Goal: Information Seeking & Learning: Learn about a topic

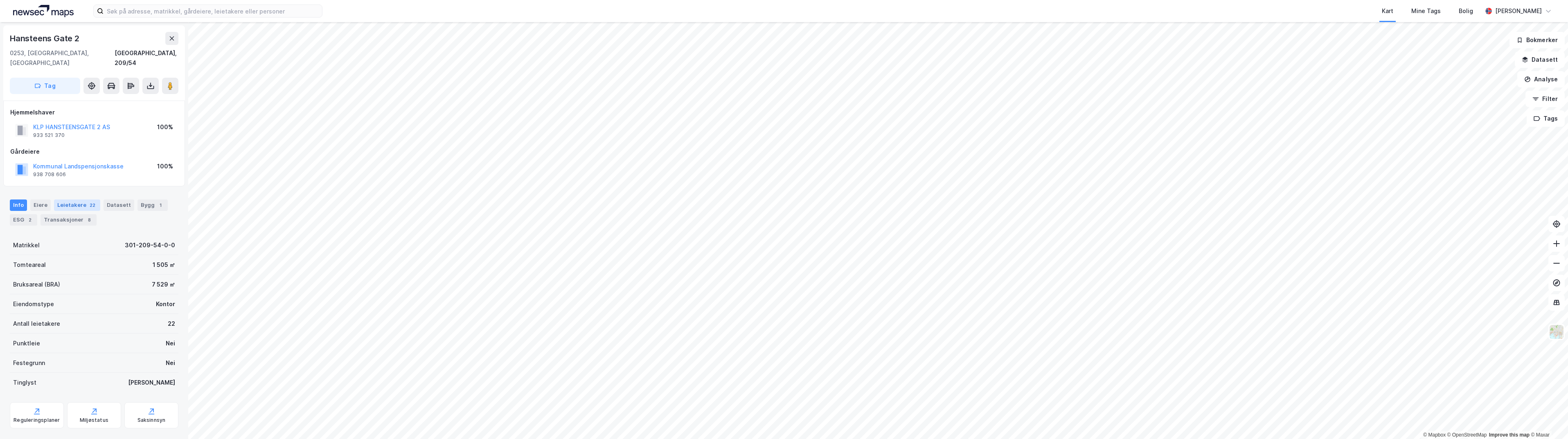
click at [78, 199] on div "Leietakere 22" at bounding box center [77, 205] width 46 height 12
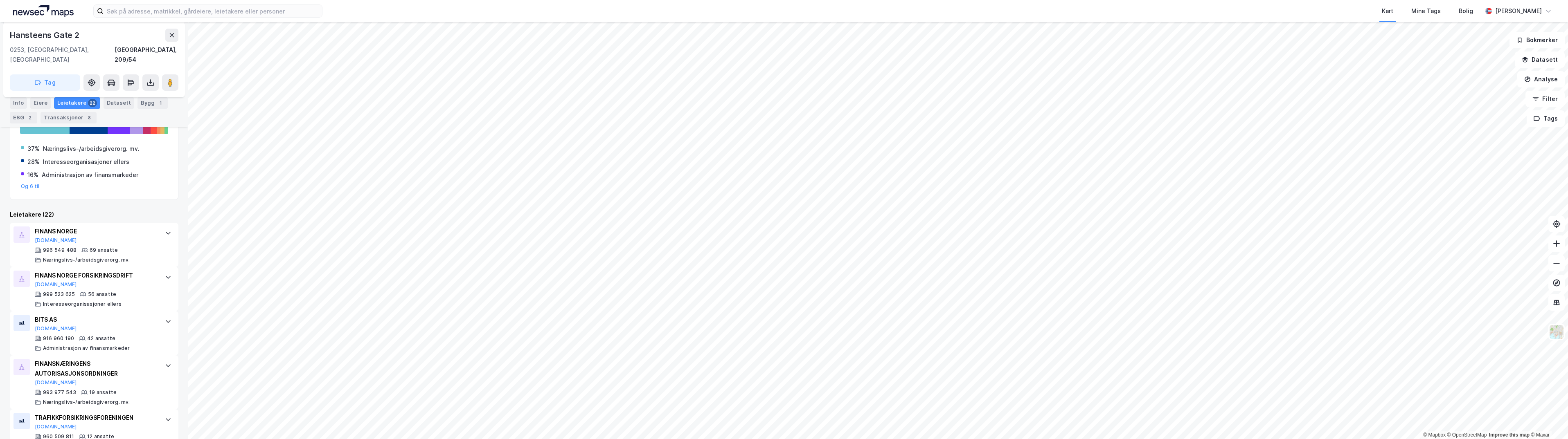
scroll to position [164, 0]
click at [148, 224] on div "FINANS NORGE [DOMAIN_NAME]" at bounding box center [96, 232] width 122 height 17
